Goal: Task Accomplishment & Management: Complete application form

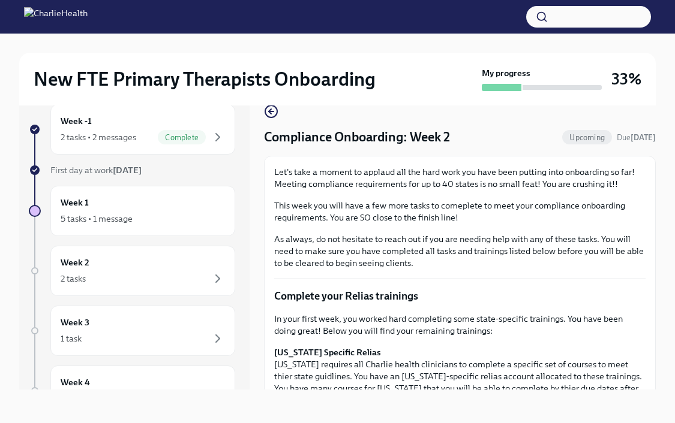
scroll to position [384, 0]
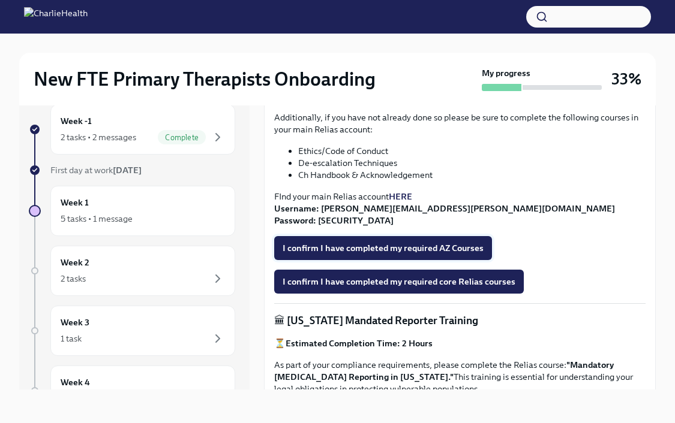
click at [367, 246] on span "I confirm I have completed my required AZ Courses" at bounding box center [382, 248] width 201 height 12
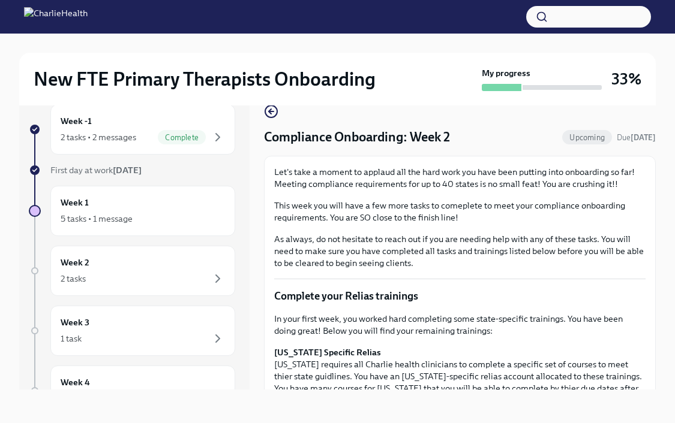
scroll to position [1, 0]
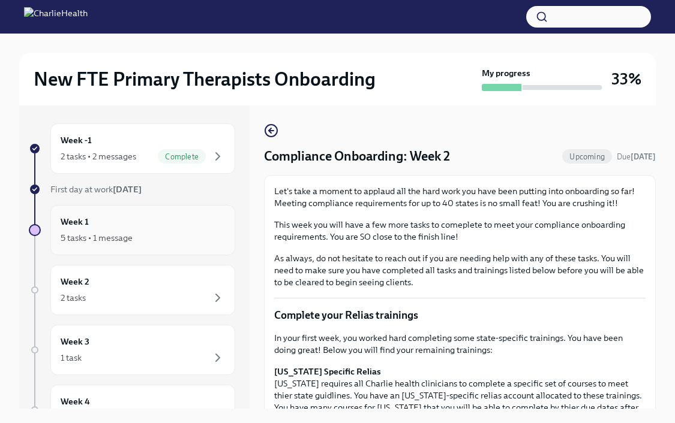
click at [170, 234] on div "5 tasks • 1 message" at bounding box center [143, 238] width 164 height 14
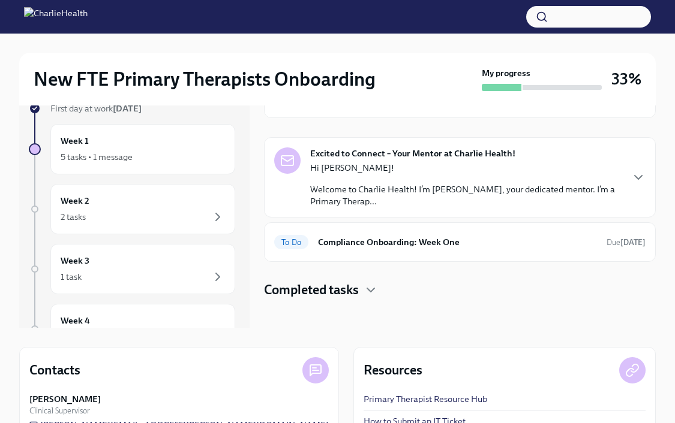
scroll to position [111, 0]
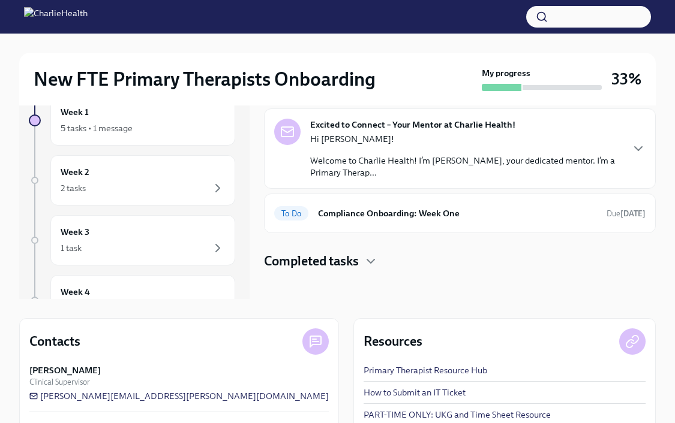
click at [359, 261] on h4 "Completed tasks" at bounding box center [311, 261] width 95 height 18
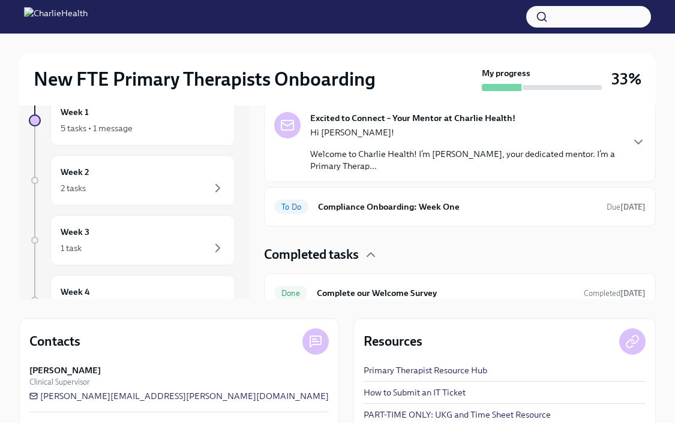
scroll to position [0, 0]
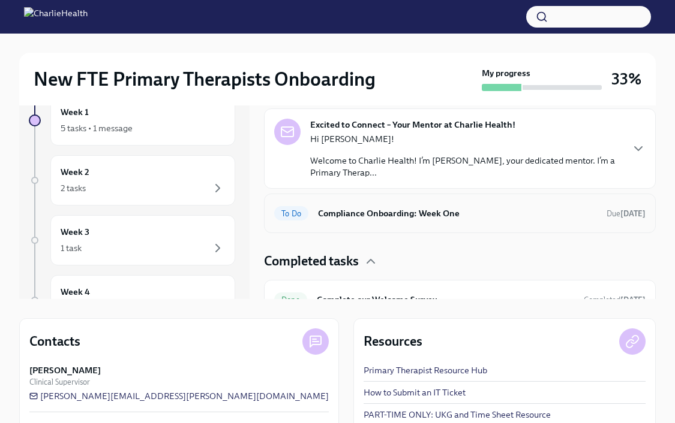
click at [420, 217] on h6 "Compliance Onboarding: Week One" at bounding box center [457, 213] width 279 height 13
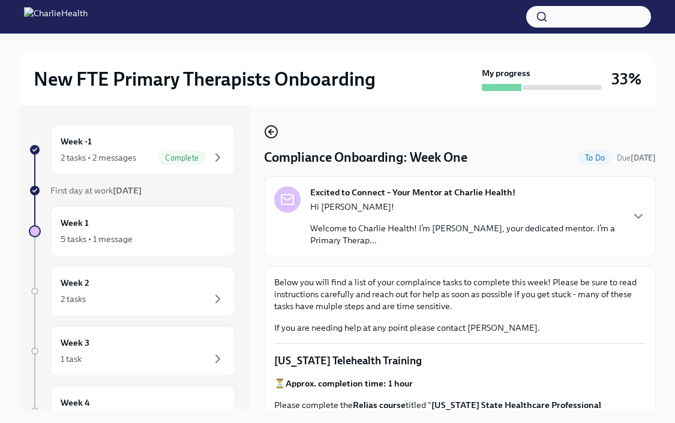
click at [274, 130] on icon "button" at bounding box center [271, 132] width 14 height 14
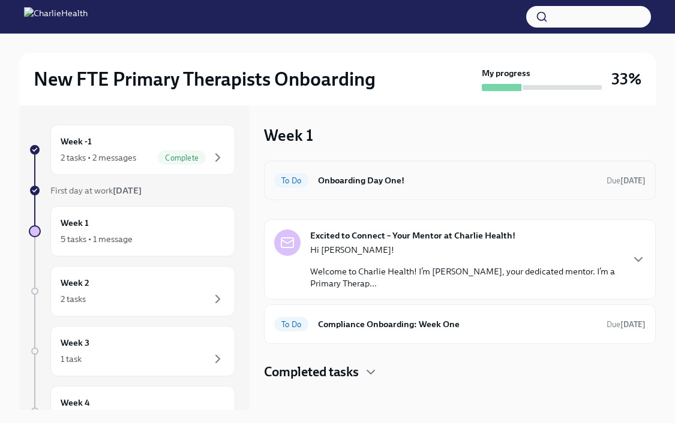
click at [344, 184] on h6 "Onboarding Day One!" at bounding box center [457, 180] width 279 height 13
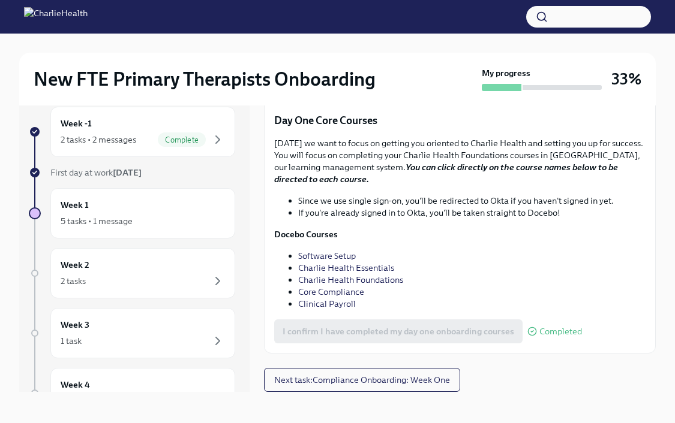
scroll to position [20, 0]
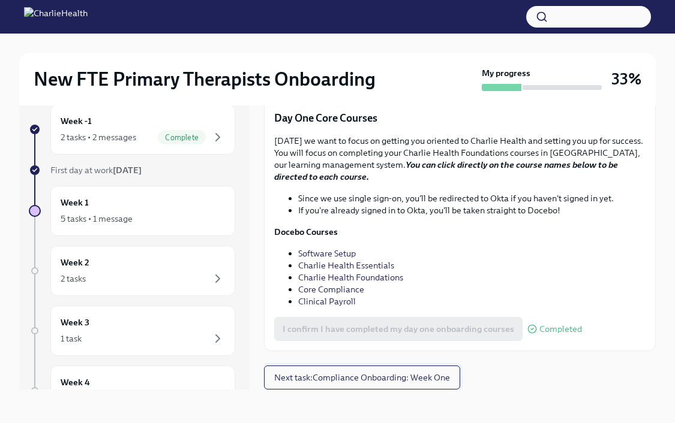
click at [363, 372] on span "Next task : Compliance Onboarding: Week One" at bounding box center [362, 378] width 176 height 12
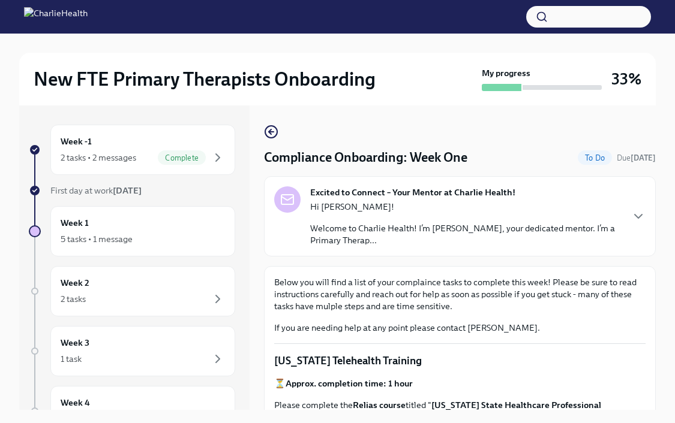
click at [351, 236] on p "Welcome to Charlie Health! I’m [PERSON_NAME], your dedicated mentor. I’m a Prim…" at bounding box center [465, 234] width 311 height 24
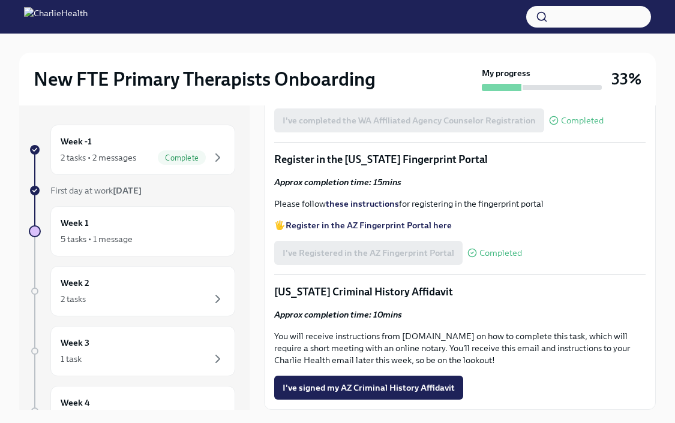
scroll to position [1769, 0]
click at [173, 154] on span "Complete" at bounding box center [182, 158] width 48 height 9
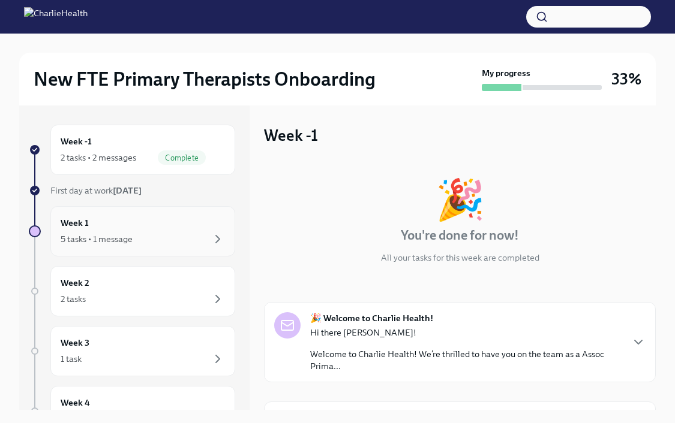
click at [137, 228] on div "Week 1 5 tasks • 1 message" at bounding box center [143, 231] width 164 height 30
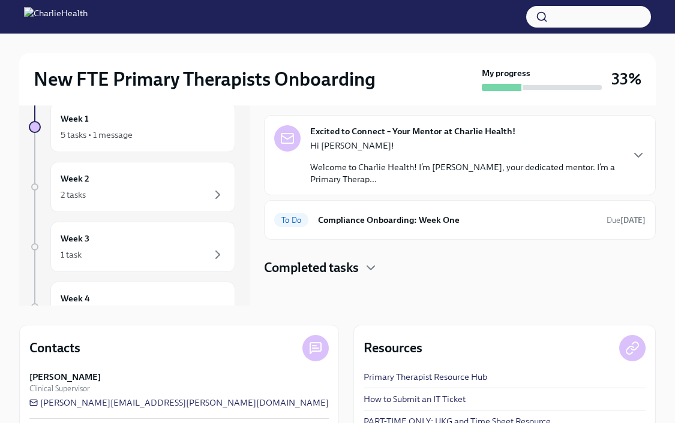
scroll to position [147, 0]
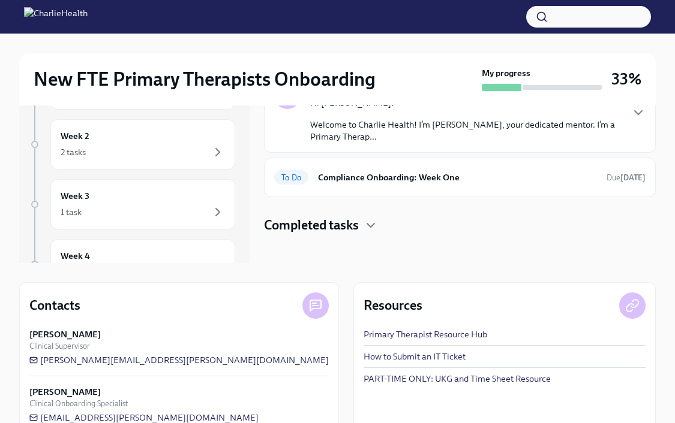
click at [449, 145] on div "Excited to Connect – Your Mentor at Charlie Health! Hi [PERSON_NAME]! Welcome t…" at bounding box center [460, 113] width 392 height 80
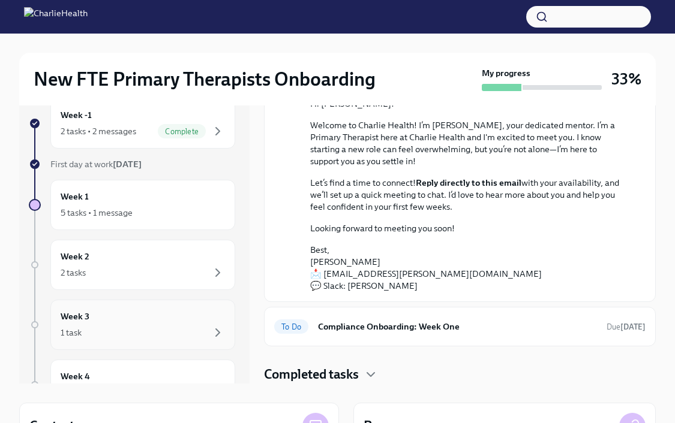
scroll to position [7, 0]
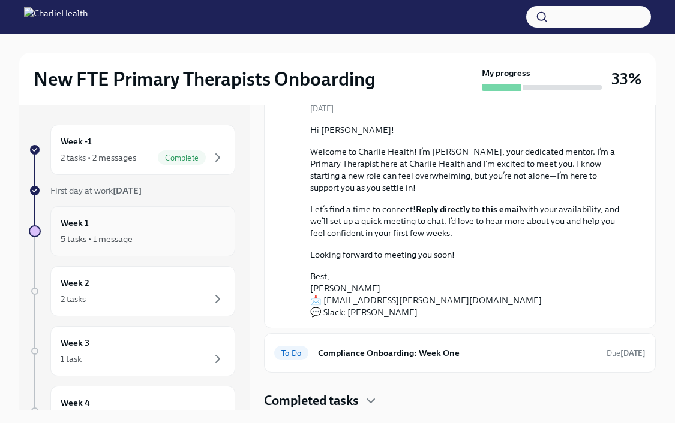
click at [163, 238] on div "5 tasks • 1 message" at bounding box center [143, 239] width 164 height 14
click at [165, 282] on div "Week 2 2 tasks" at bounding box center [143, 291] width 164 height 30
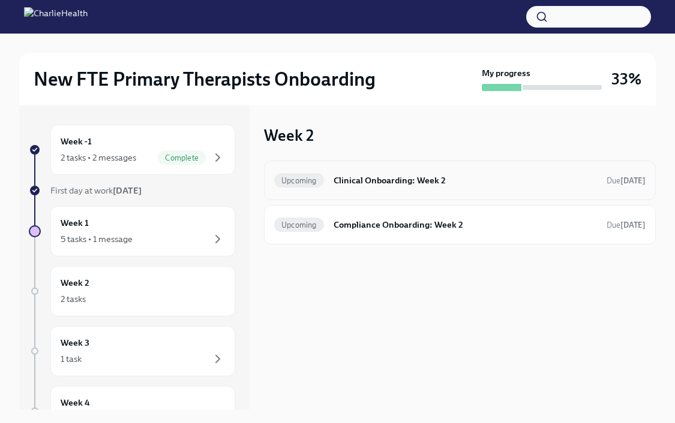
click at [377, 176] on h6 "Clinical Onboarding: Week 2" at bounding box center [464, 180] width 263 height 13
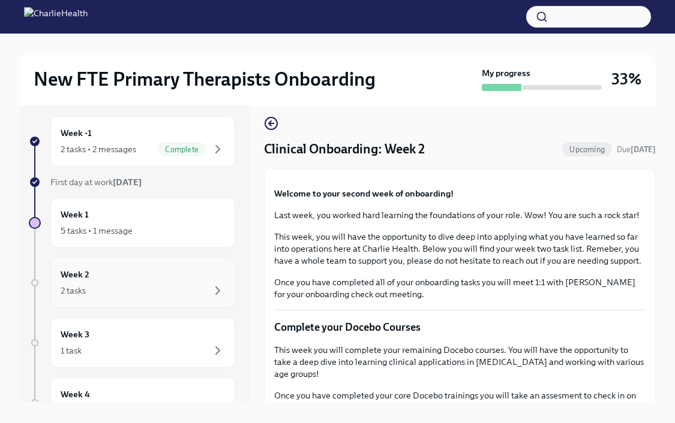
click at [205, 285] on div "2 tasks" at bounding box center [143, 291] width 164 height 14
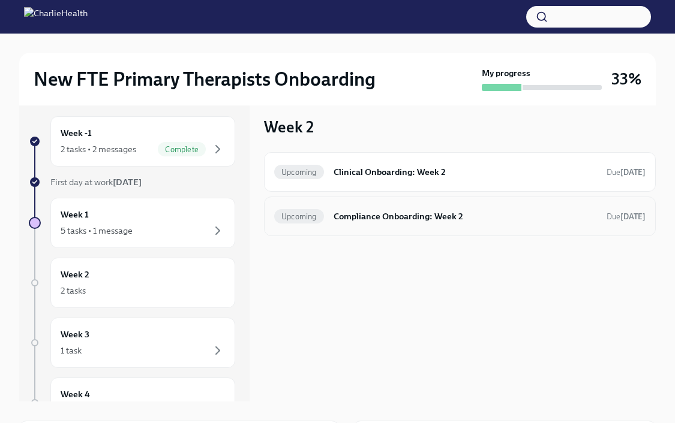
click at [380, 218] on h6 "Compliance Onboarding: Week 2" at bounding box center [464, 216] width 263 height 13
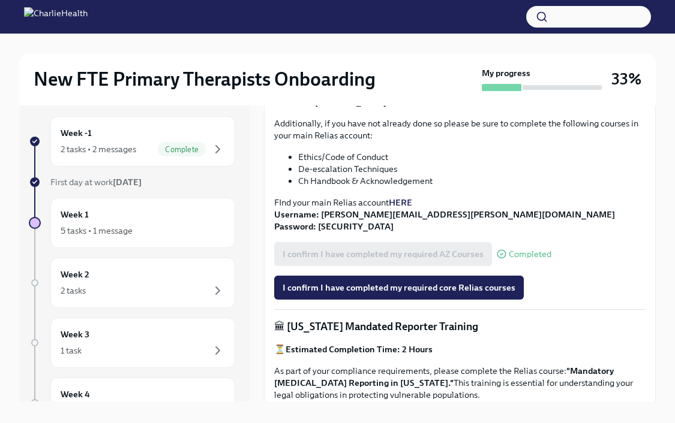
scroll to position [399, 0]
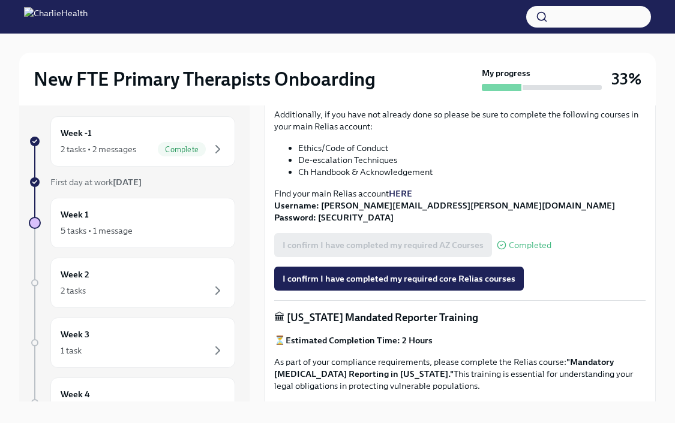
click at [404, 191] on strong "HERE" at bounding box center [400, 193] width 23 height 11
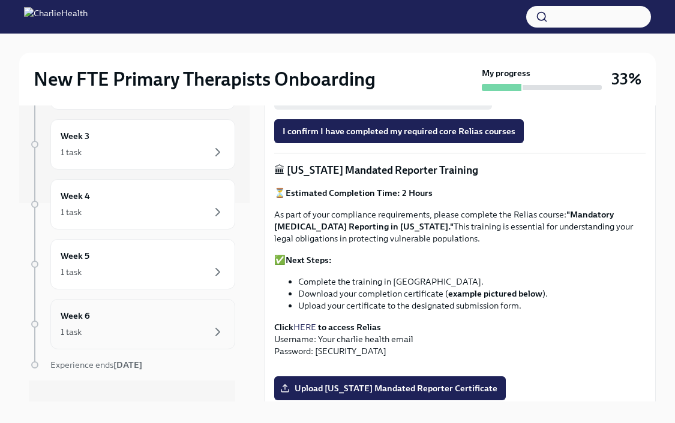
scroll to position [216, 0]
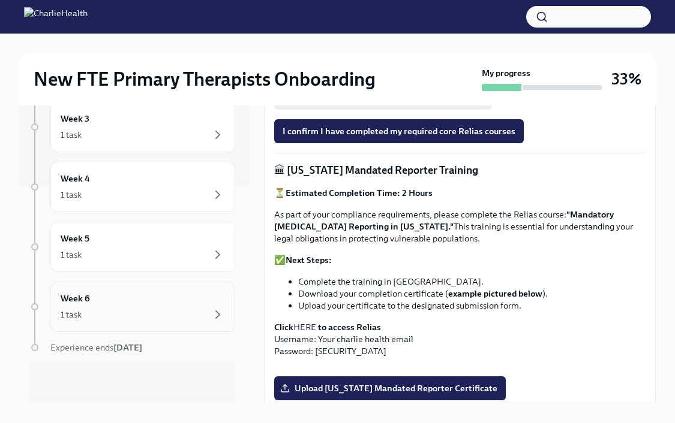
click at [139, 304] on div "Week 6 1 task" at bounding box center [143, 307] width 164 height 30
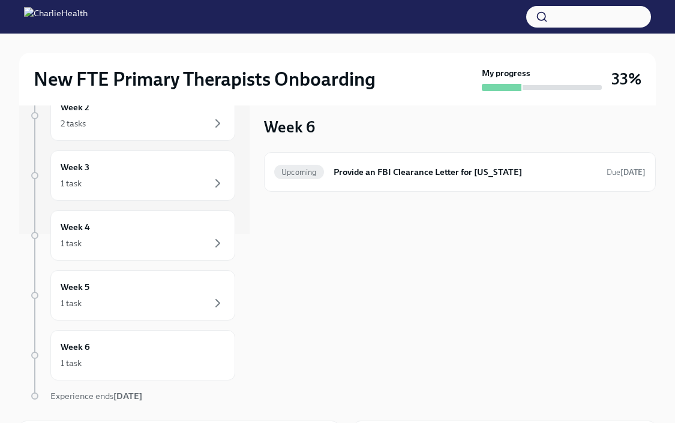
scroll to position [216, 0]
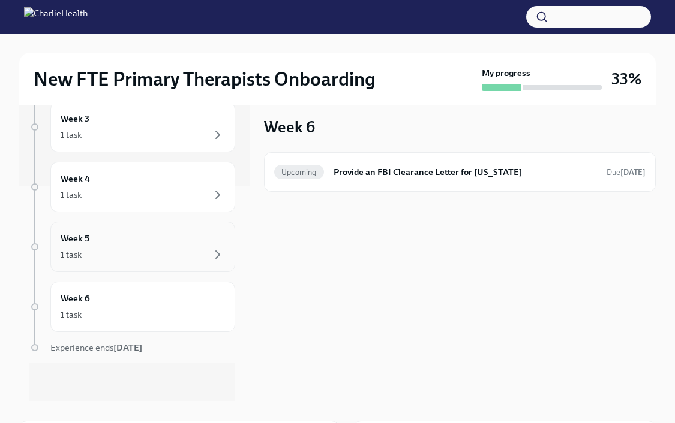
click at [119, 254] on div "1 task" at bounding box center [143, 255] width 164 height 14
click at [128, 309] on div "1 task" at bounding box center [143, 315] width 164 height 14
click at [127, 250] on div "1 task" at bounding box center [143, 255] width 164 height 14
click at [127, 190] on div "1 task" at bounding box center [143, 195] width 164 height 14
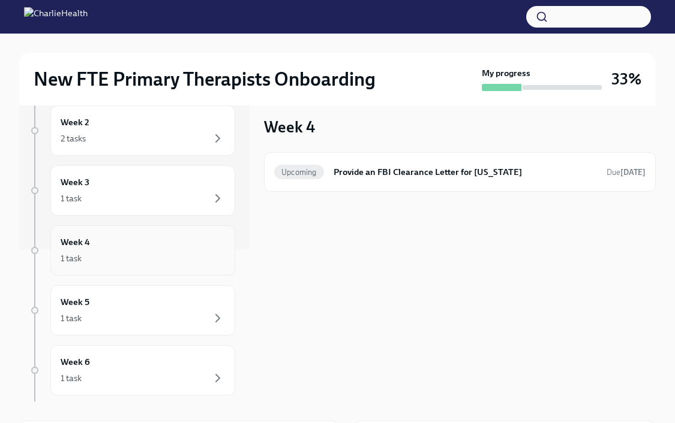
scroll to position [124, 0]
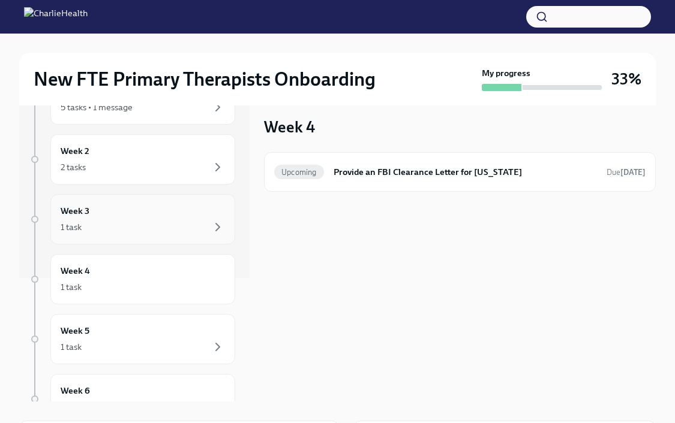
click at [130, 222] on div "1 task" at bounding box center [143, 227] width 164 height 14
click at [137, 170] on div "2 tasks" at bounding box center [143, 167] width 164 height 14
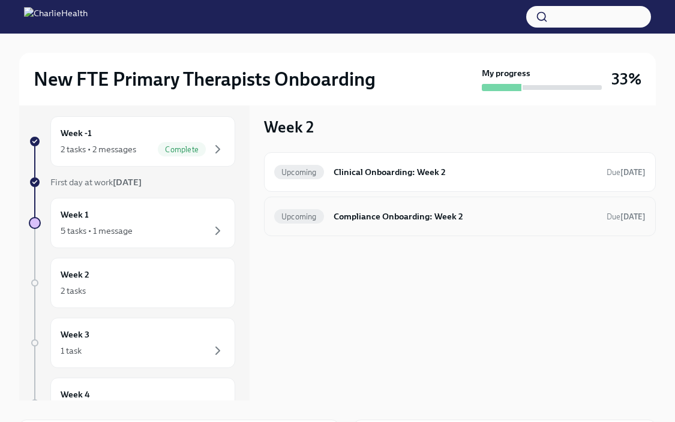
click at [390, 212] on h6 "Compliance Onboarding: Week 2" at bounding box center [464, 216] width 263 height 13
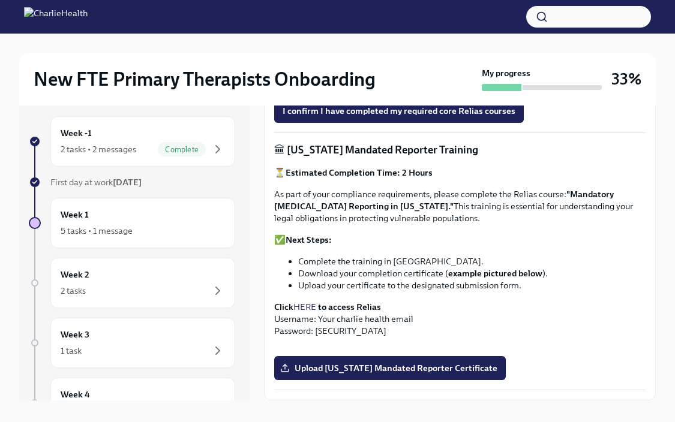
scroll to position [621, 0]
click at [308, 302] on link "HERE" at bounding box center [304, 307] width 23 height 11
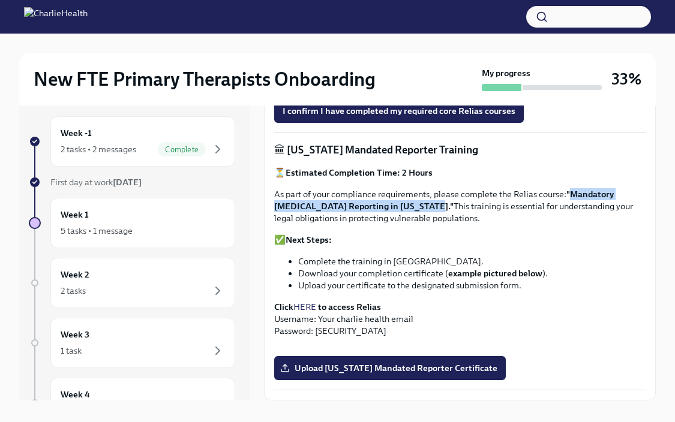
drag, startPoint x: 570, startPoint y: 149, endPoint x: 402, endPoint y: 169, distance: 168.4
click at [402, 189] on strong ""Mandatory [MEDICAL_DATA] Reporting in [US_STATE]."" at bounding box center [443, 200] width 339 height 23
copy strong "Mandatory [MEDICAL_DATA] Reporting in [US_STATE]"
click at [383, 362] on span "Upload [US_STATE] Mandated Reporter Certificate" at bounding box center [389, 368] width 215 height 12
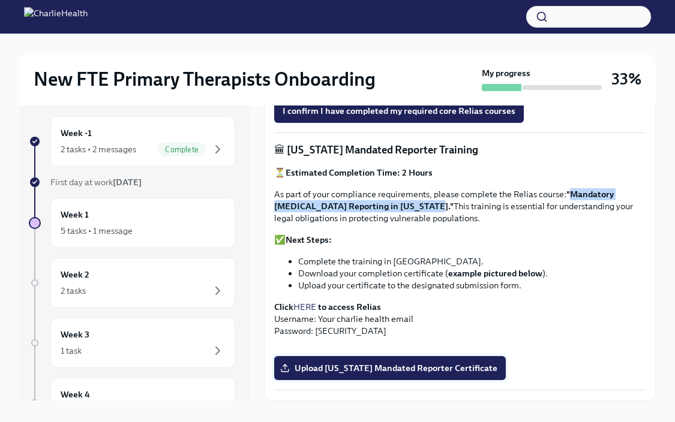
click at [0, 0] on input "Upload [US_STATE] Mandated Reporter Certificate" at bounding box center [0, 0] width 0 height 0
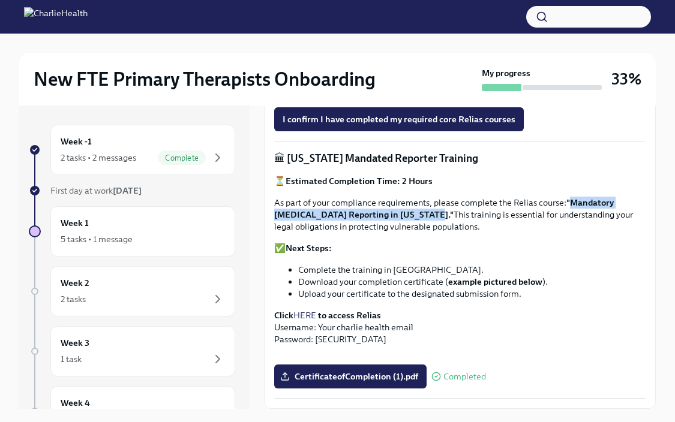
scroll to position [679, 0]
click at [180, 287] on div "Week 2 2 tasks" at bounding box center [143, 291] width 164 height 30
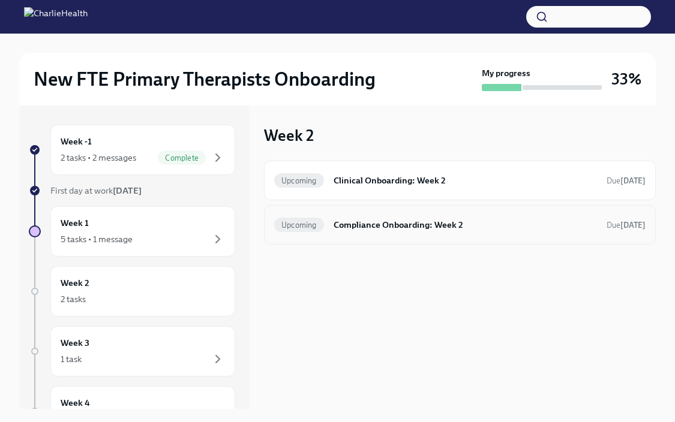
click at [349, 235] on div "Upcoming Compliance Onboarding: Week 2 Due [DATE]" at bounding box center [460, 225] width 392 height 40
click at [350, 224] on h6 "Compliance Onboarding: Week 2" at bounding box center [464, 224] width 263 height 13
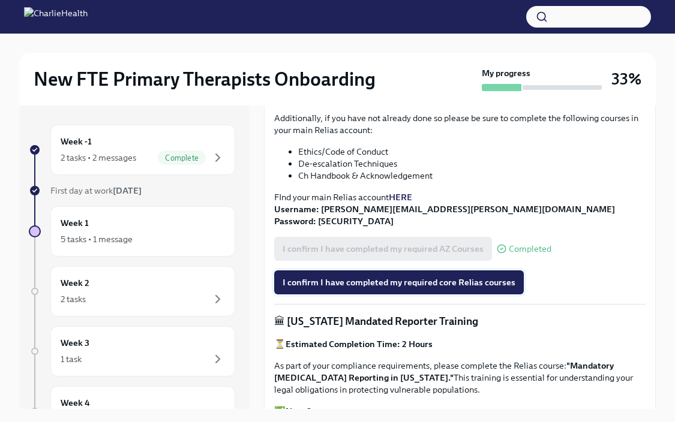
scroll to position [405, 0]
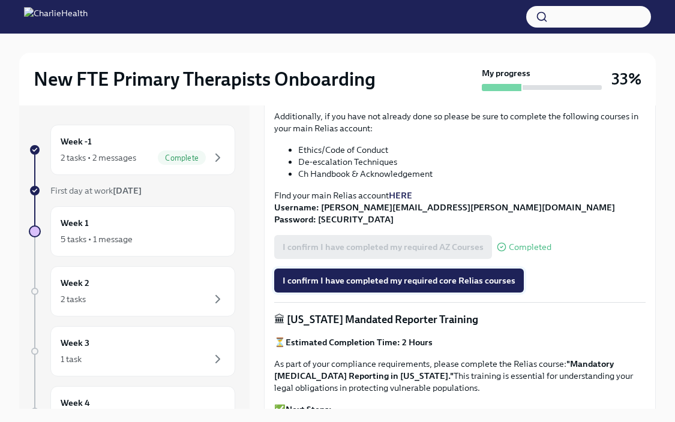
click at [339, 284] on span "I confirm I have completed my required core Relias courses" at bounding box center [398, 281] width 233 height 12
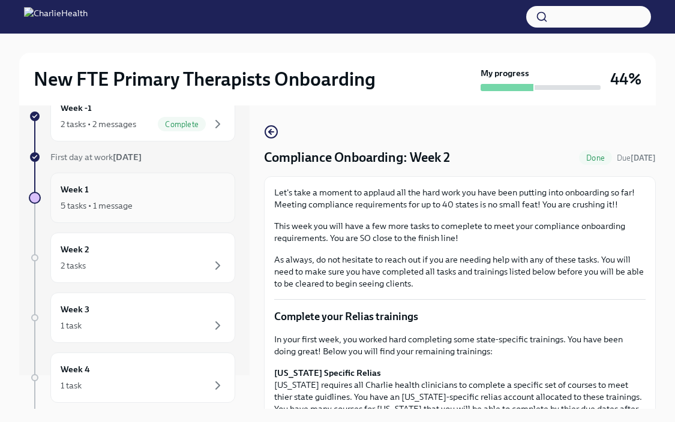
scroll to position [0, 0]
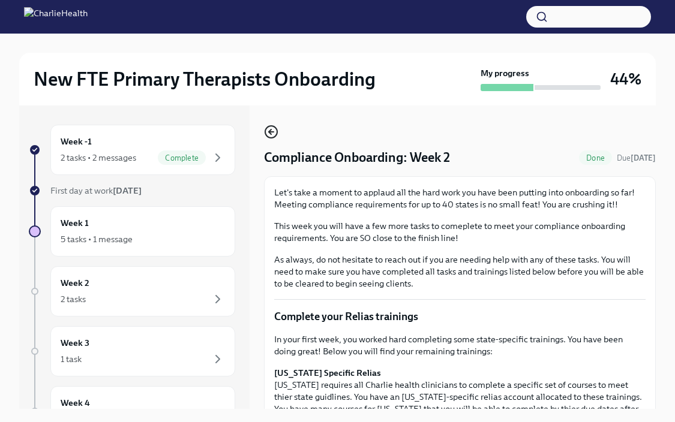
click at [276, 134] on circle "button" at bounding box center [271, 132] width 12 height 12
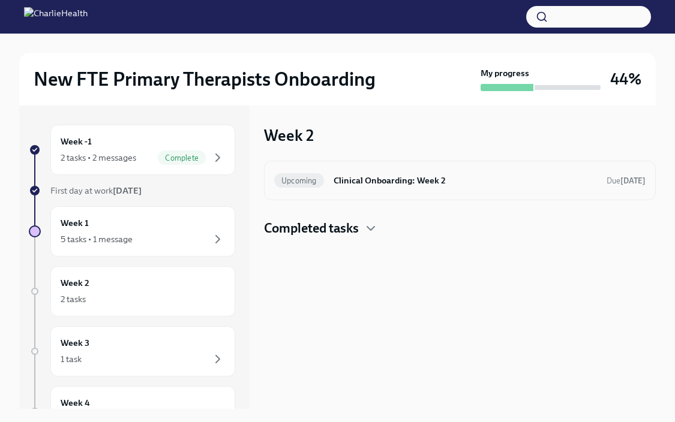
click at [348, 181] on h6 "Clinical Onboarding: Week 2" at bounding box center [464, 180] width 263 height 13
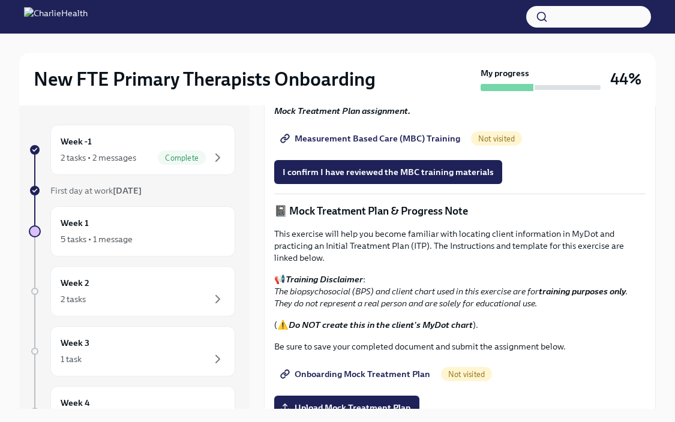
scroll to position [688, 0]
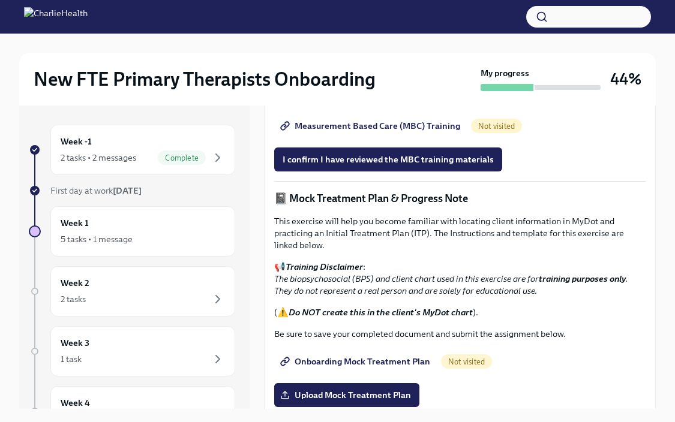
click at [351, 132] on span "Measurement Based Care (MBC) Training" at bounding box center [371, 126] width 178 height 12
